Goal: Find specific page/section: Find specific page/section

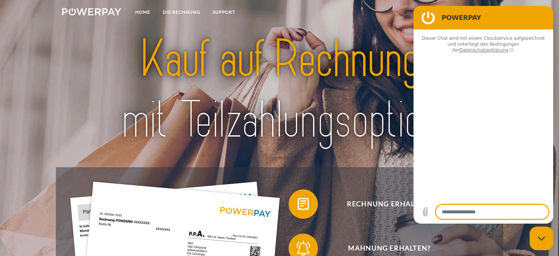
type textarea "*"
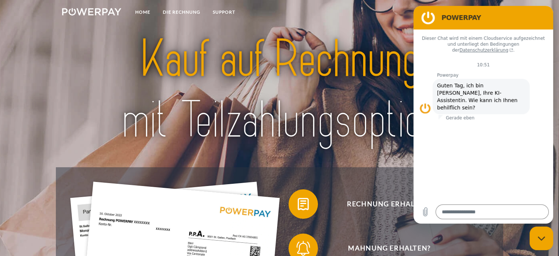
click at [302, 14] on nav "Home DIE RECHNUNG SUPPORT agb" at bounding box center [279, 13] width 559 height 26
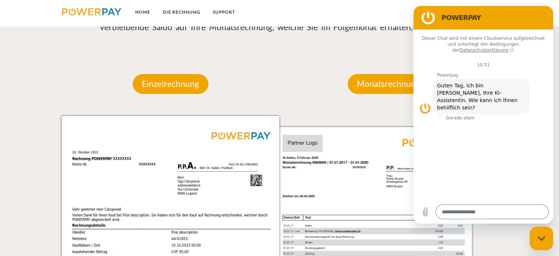
scroll to position [649, 0]
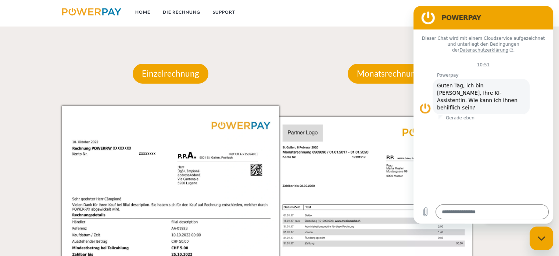
click at [428, 17] on figure at bounding box center [428, 17] width 15 height 15
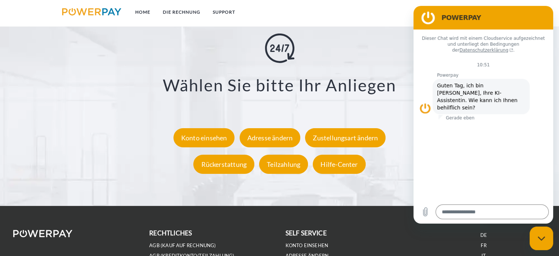
scroll to position [1347, 0]
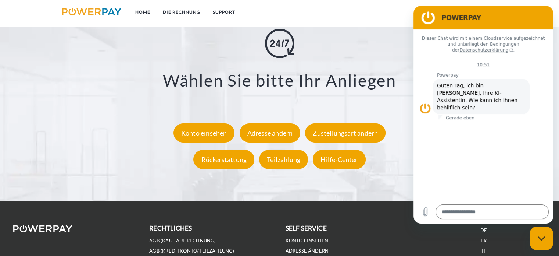
click at [478, 236] on li "FR" at bounding box center [484, 240] width 124 height 10
click at [485, 238] on li "FR" at bounding box center [484, 240] width 124 height 10
click at [484, 240] on link "FR" at bounding box center [484, 240] width 6 height 6
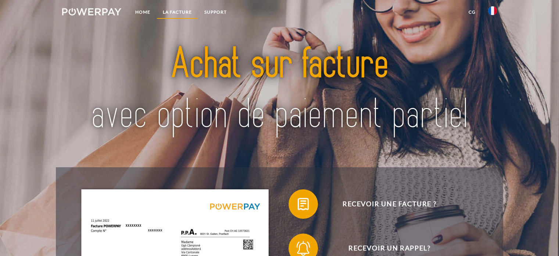
click at [182, 10] on link "LA FACTURE" at bounding box center [178, 12] width 42 height 13
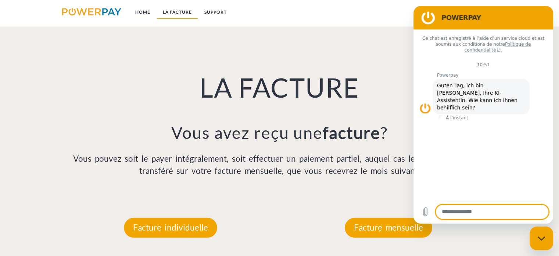
scroll to position [512, 0]
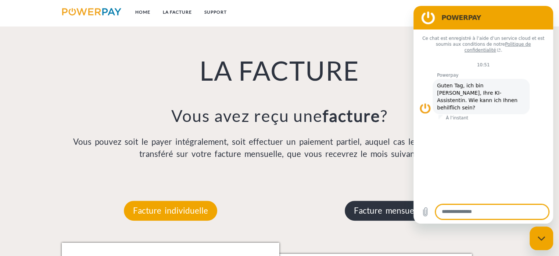
click at [383, 206] on p "Facture mensuelle" at bounding box center [389, 210] width 88 height 20
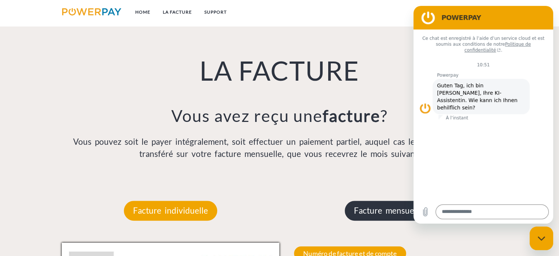
drag, startPoint x: 359, startPoint y: 204, endPoint x: 361, endPoint y: 207, distance: 3.9
click at [361, 207] on p "Facture mensuelle" at bounding box center [389, 210] width 88 height 20
drag, startPoint x: 361, startPoint y: 207, endPoint x: 307, endPoint y: 181, distance: 60.0
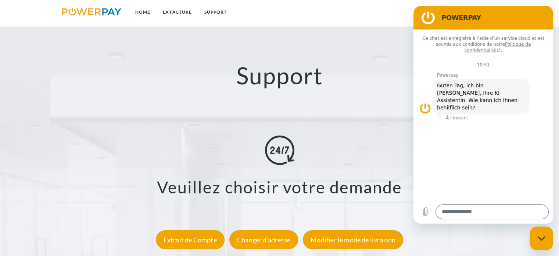
scroll to position [1360, 0]
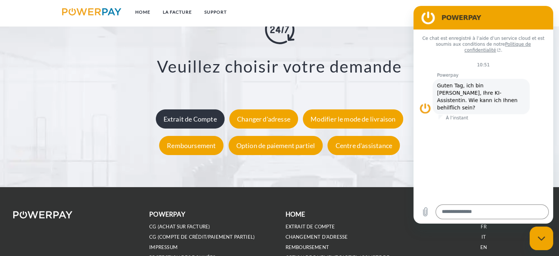
click at [206, 117] on div "Extrait de Compte" at bounding box center [190, 118] width 69 height 19
